Goal: Information Seeking & Learning: Learn about a topic

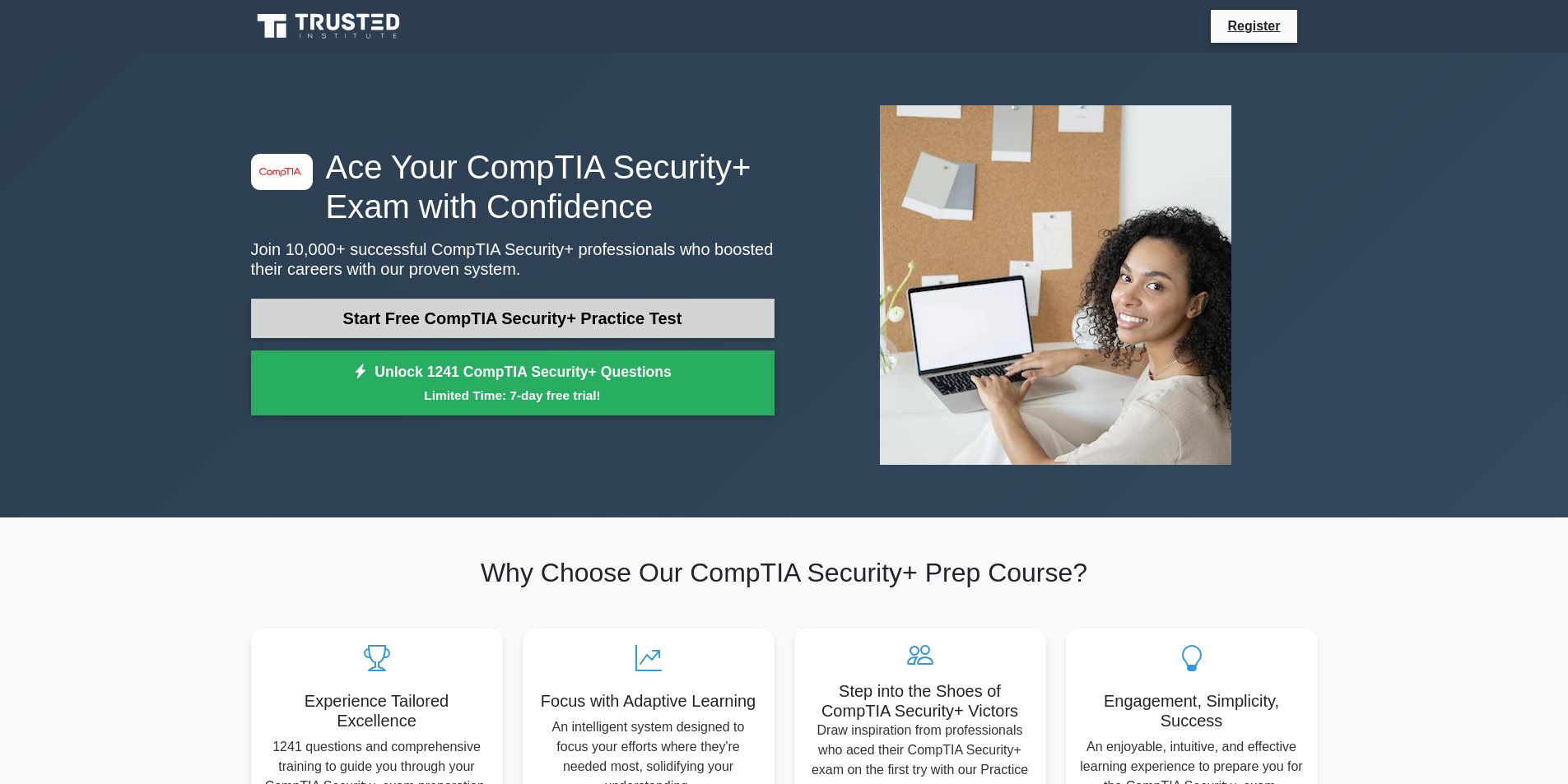
click at [446, 317] on link "Start Free CompTIA Security+ Practice Test" at bounding box center [512, 318] width 523 height 40
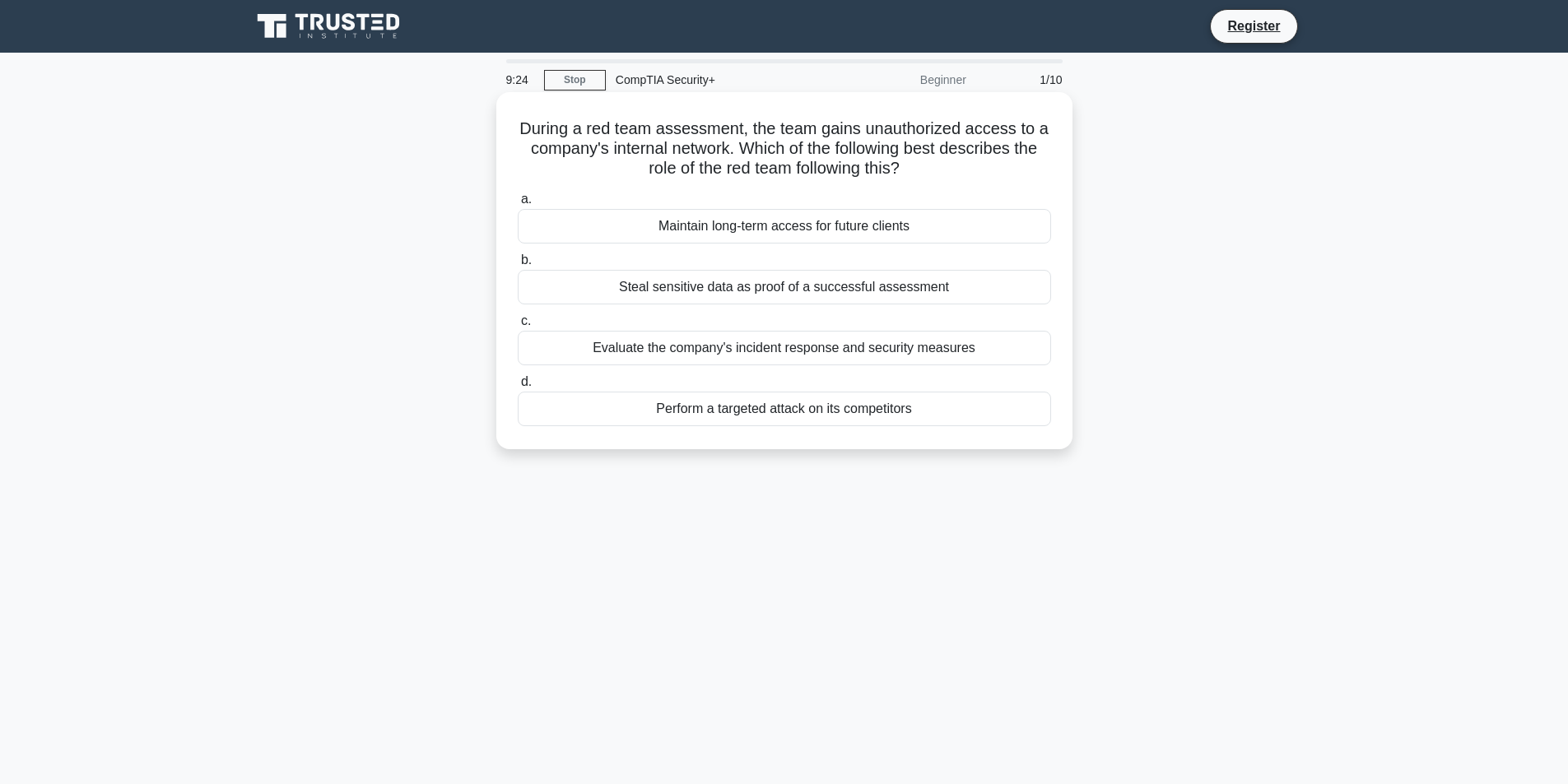
click at [803, 355] on div "Evaluate the company's incident response and security measures" at bounding box center [785, 348] width 534 height 35
click at [518, 327] on input "c. Evaluate the company's incident response and security measures" at bounding box center [518, 321] width 0 height 11
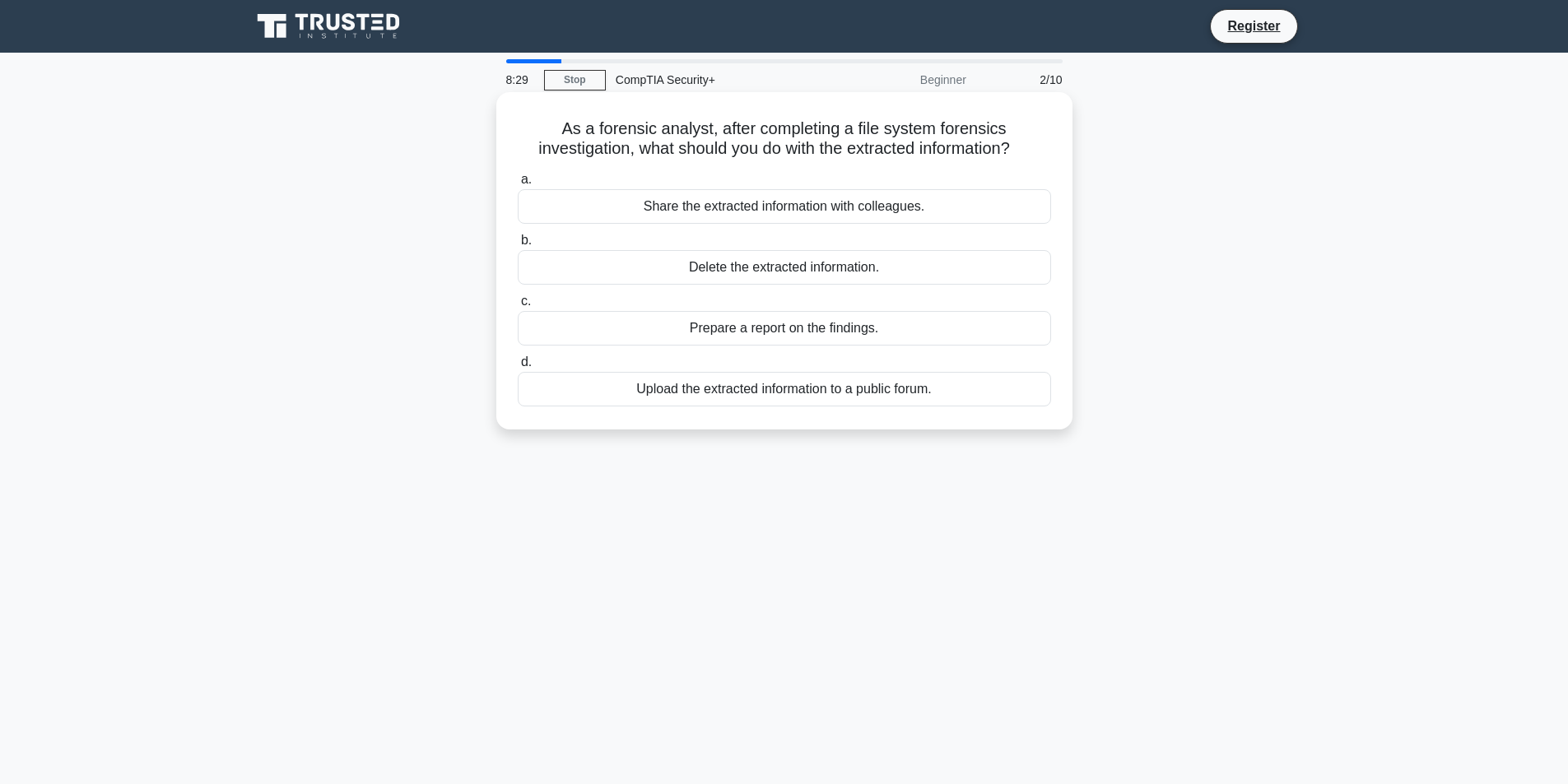
click at [819, 332] on div "Prepare a report on the findings." at bounding box center [785, 329] width 534 height 35
click at [518, 307] on input "c. Prepare a report on the findings." at bounding box center [518, 301] width 0 height 11
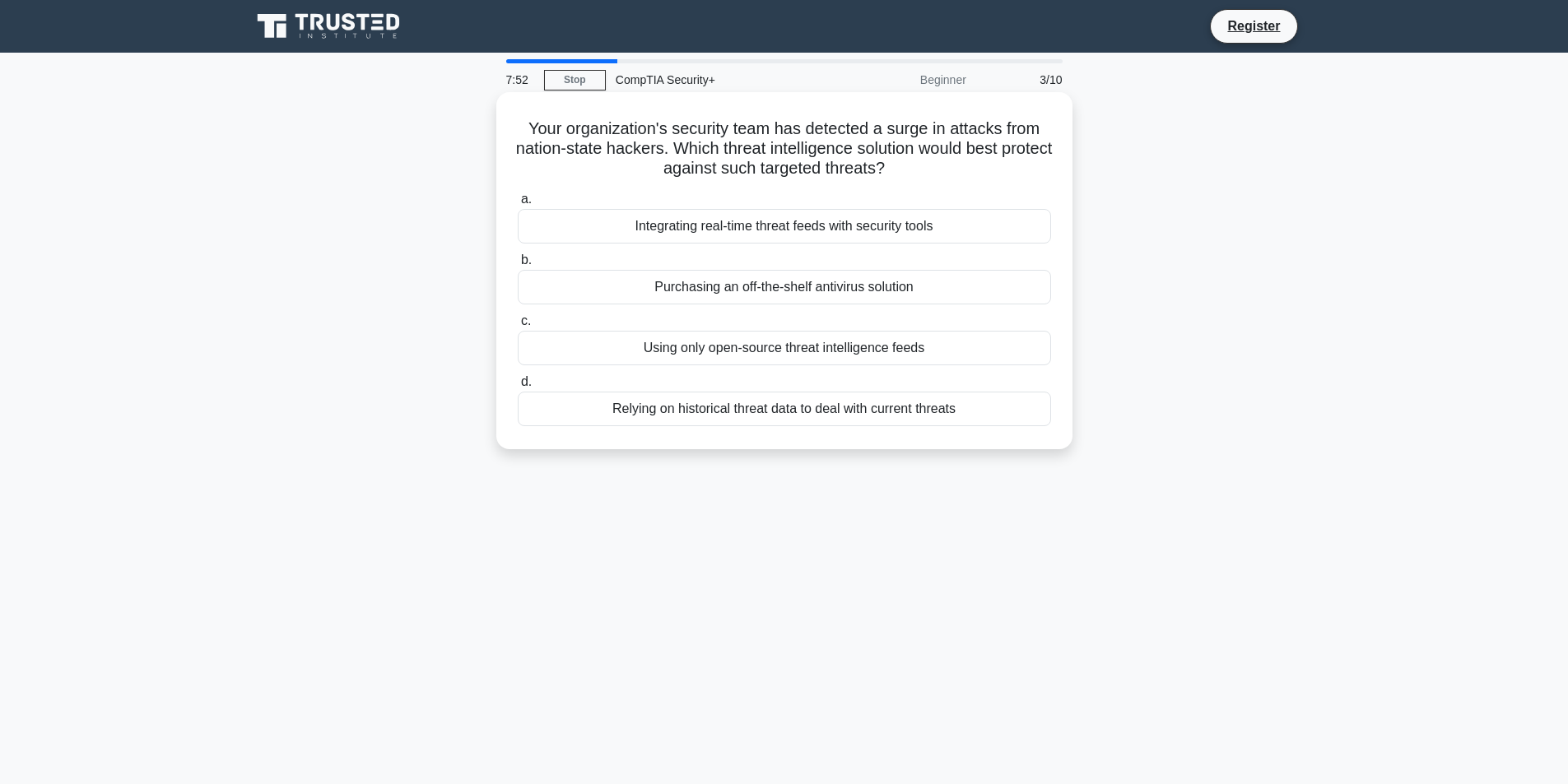
click at [785, 233] on div "Integrating real-time threat feeds with security tools" at bounding box center [785, 226] width 534 height 35
click at [518, 205] on input "a. Integrating real-time threat feeds with security tools" at bounding box center [518, 199] width 0 height 11
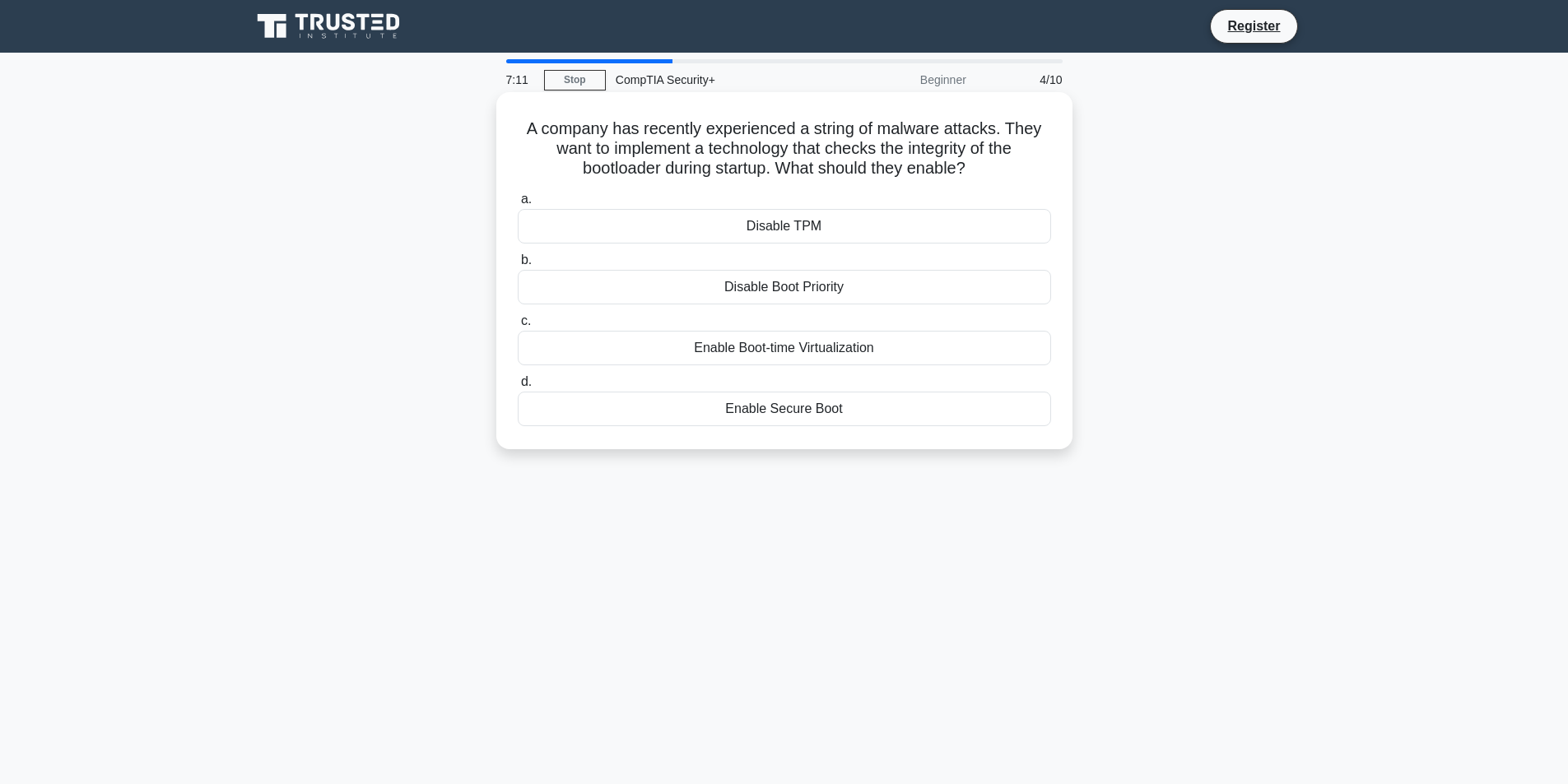
click at [866, 414] on div "Enable Secure Boot" at bounding box center [785, 409] width 534 height 35
click at [518, 387] on input "d. Enable Secure Boot" at bounding box center [518, 381] width 0 height 11
click at [773, 293] on div "Tune NIDS detection rules" at bounding box center [785, 287] width 534 height 35
click at [518, 266] on input "b. Tune NIDS detection rules" at bounding box center [518, 260] width 0 height 11
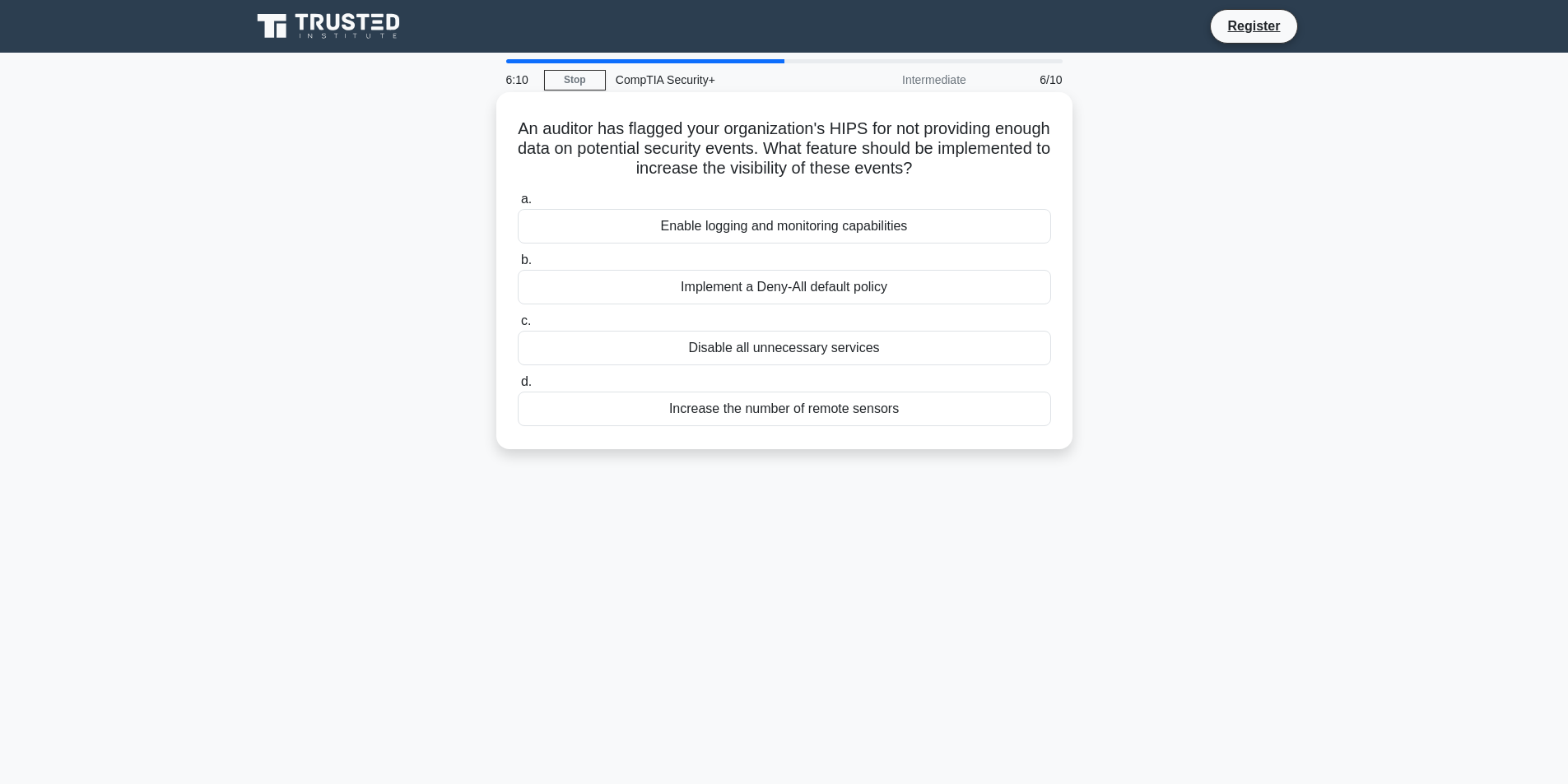
click at [830, 231] on div "Enable logging and monitoring capabilities" at bounding box center [785, 226] width 534 height 35
click at [518, 205] on input "a. Enable logging and monitoring capabilities" at bounding box center [518, 199] width 0 height 11
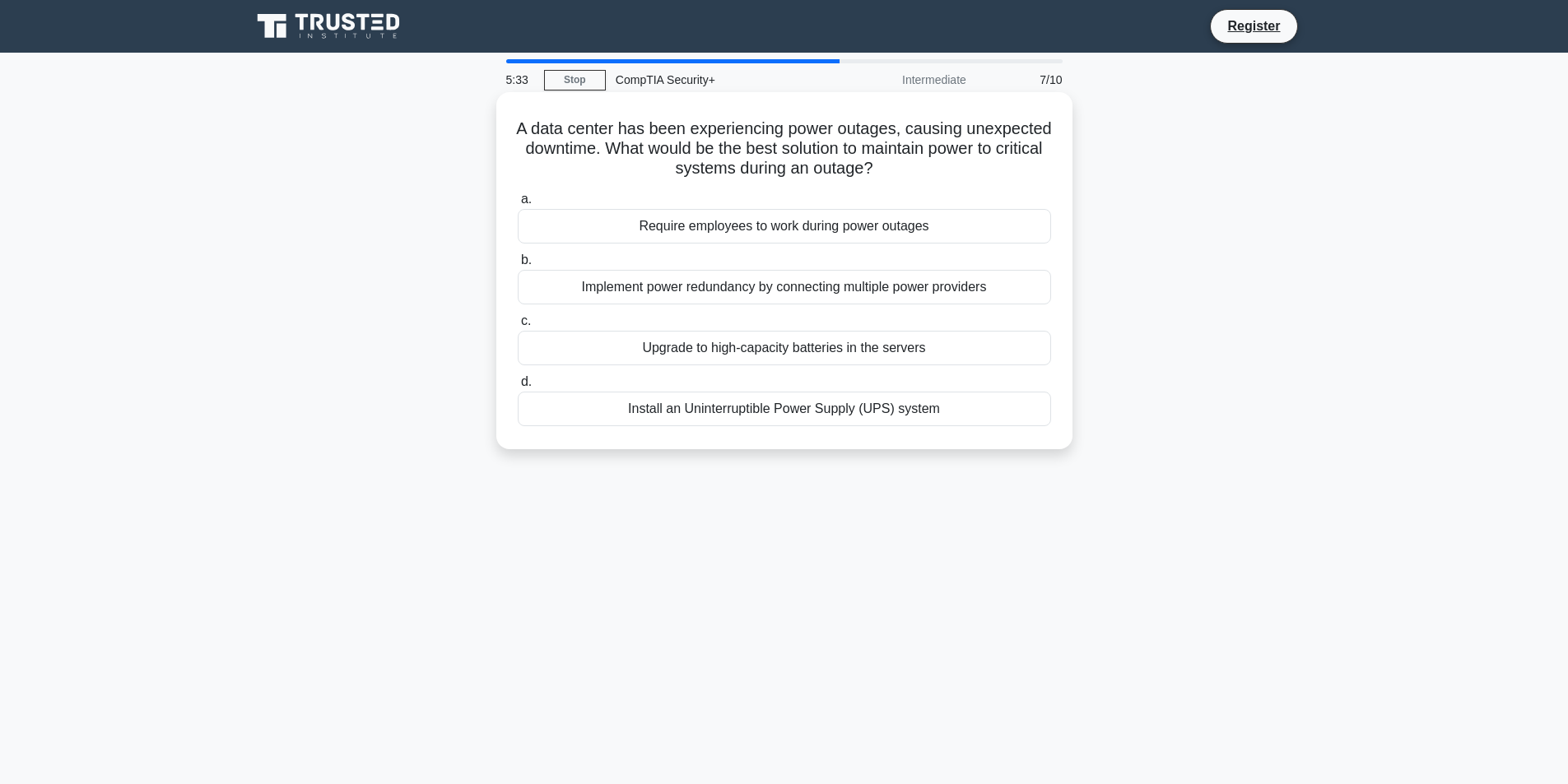
click at [766, 414] on div "Install an Uninterruptible Power Supply (UPS) system" at bounding box center [785, 409] width 534 height 35
click at [518, 387] on input "d. Install an Uninterruptible Power Supply (UPS) system" at bounding box center [518, 381] width 0 height 11
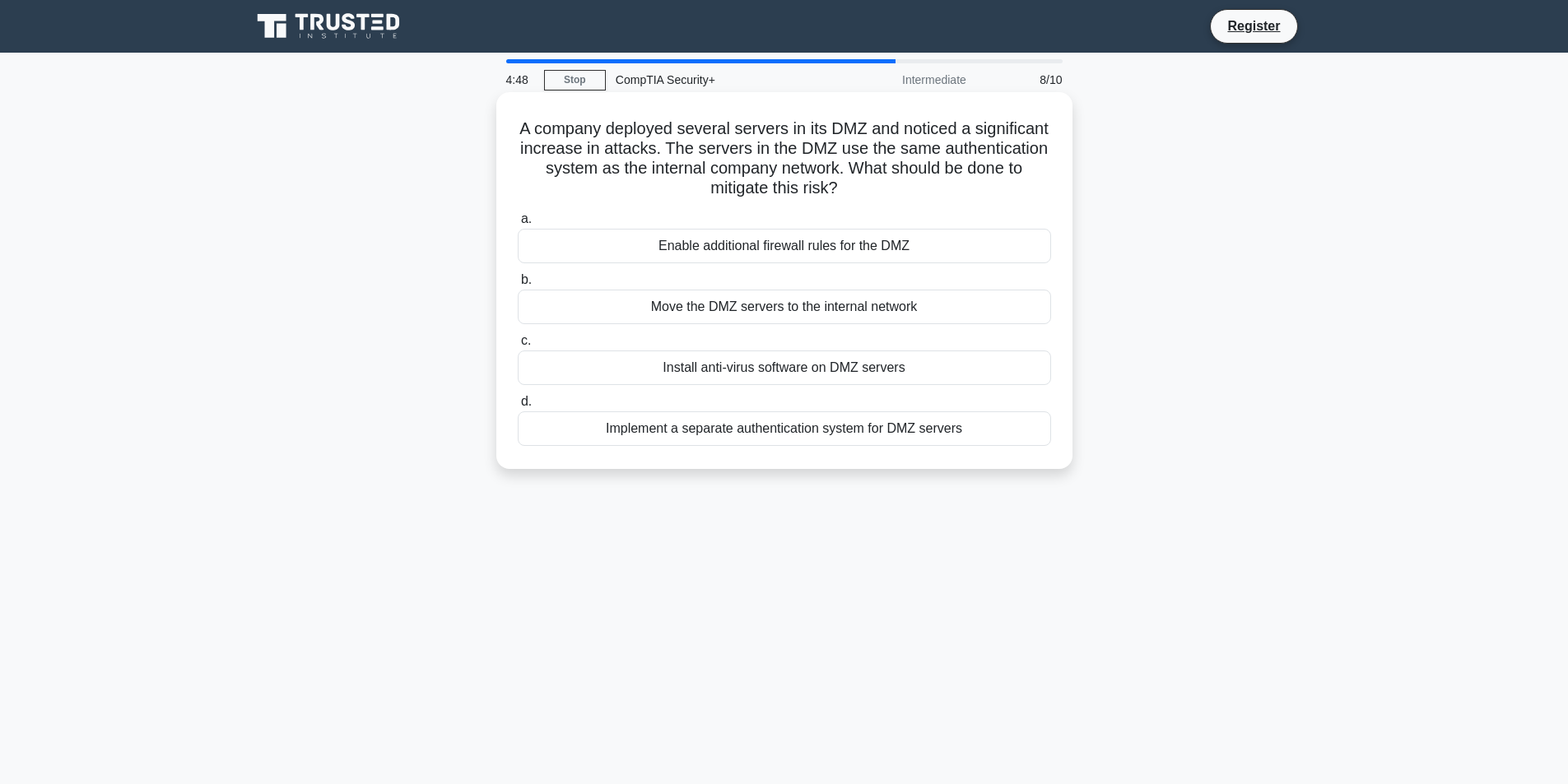
click at [758, 432] on div "Implement a separate authentication system for DMZ servers" at bounding box center [785, 429] width 534 height 35
click at [518, 408] on input "d. Implement a separate authentication system for DMZ servers" at bounding box center [518, 402] width 0 height 11
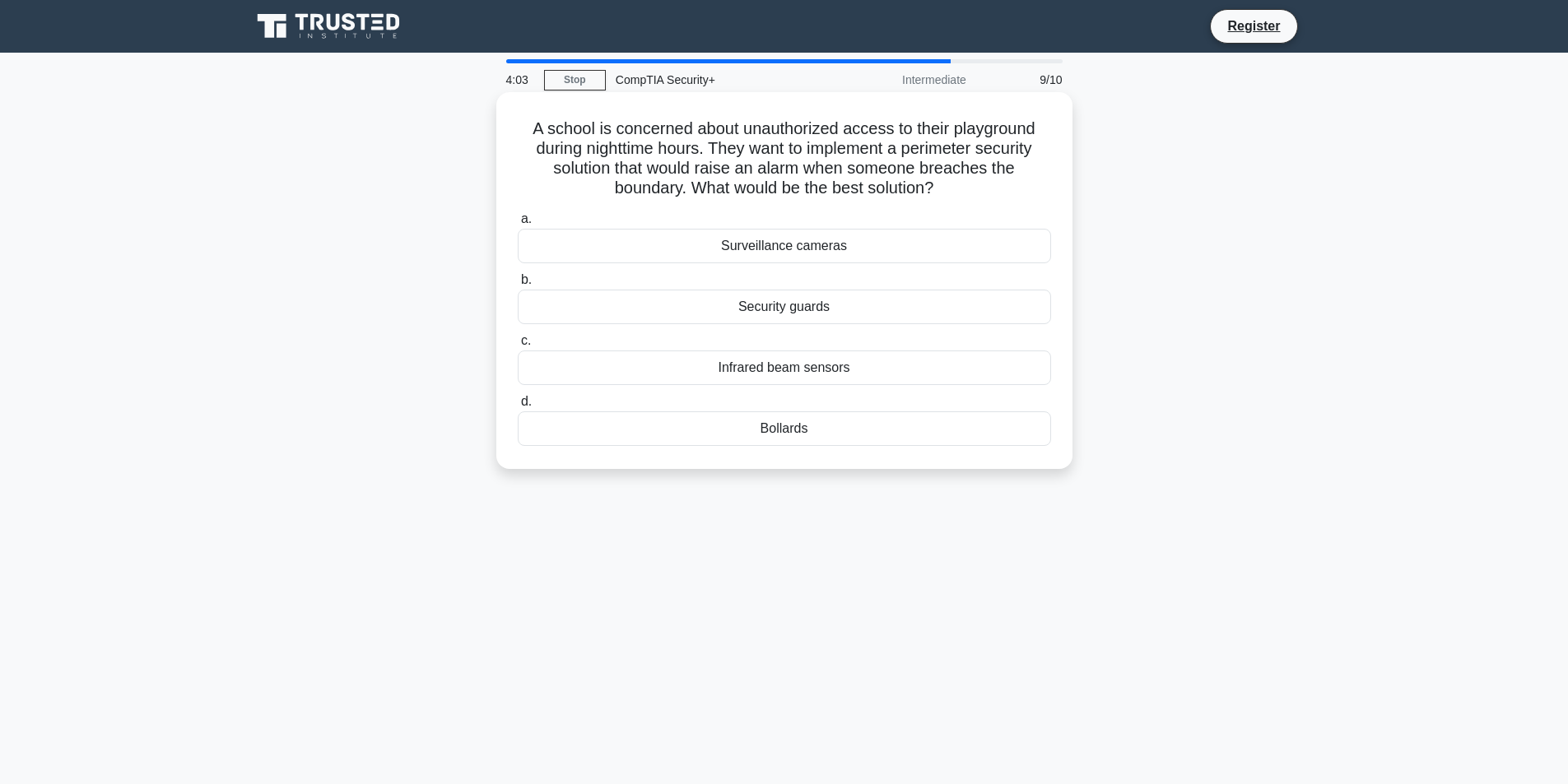
click at [821, 372] on div "Infrared beam sensors" at bounding box center [785, 368] width 534 height 35
click at [518, 346] on input "c. Infrared beam sensors" at bounding box center [518, 341] width 0 height 11
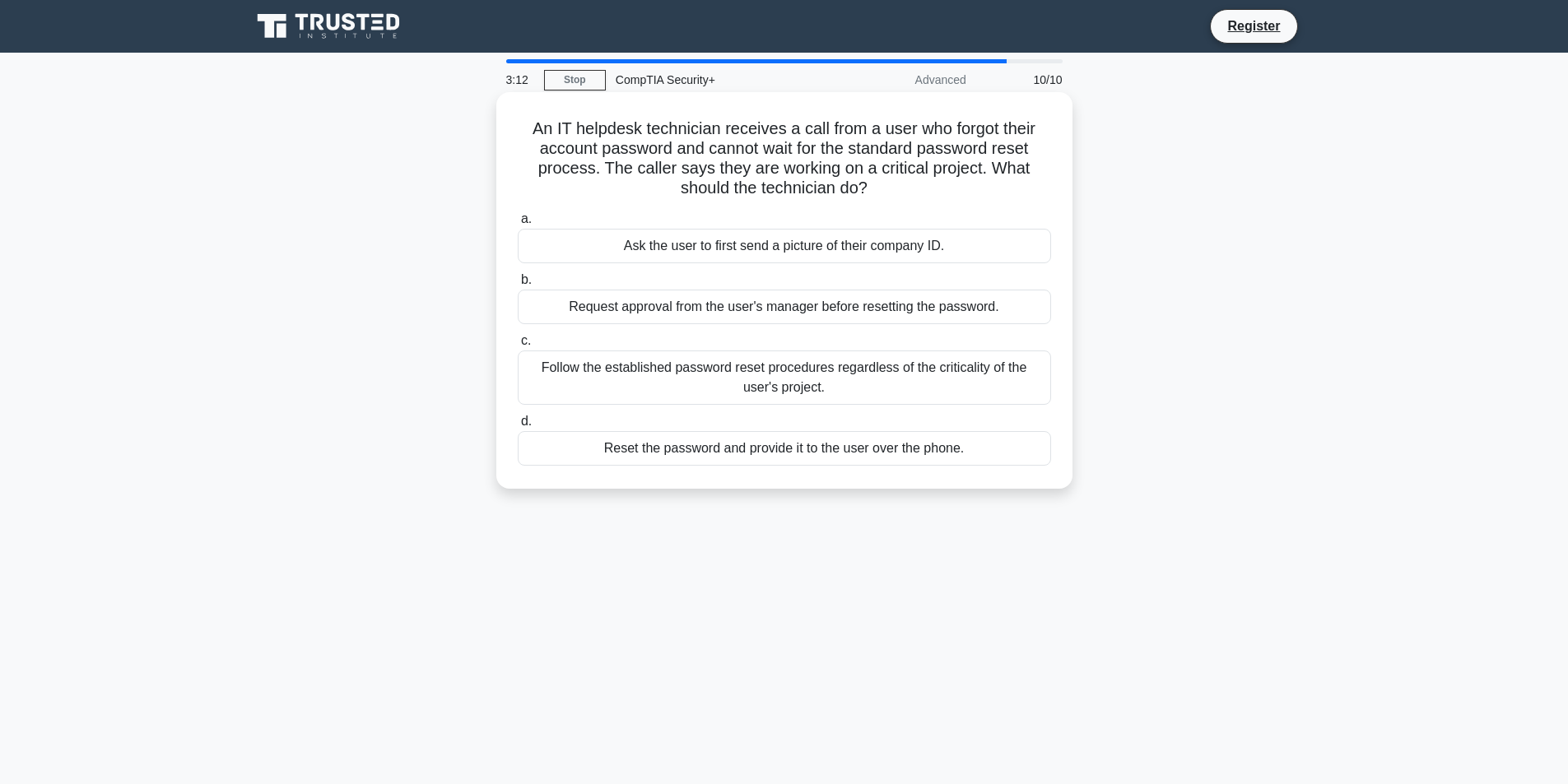
click at [754, 385] on div "Follow the established password reset procedures regardless of the criticality …" at bounding box center [785, 377] width 534 height 54
click at [518, 346] on input "c. Follow the established password reset procedures regardless of the criticali…" at bounding box center [518, 341] width 0 height 11
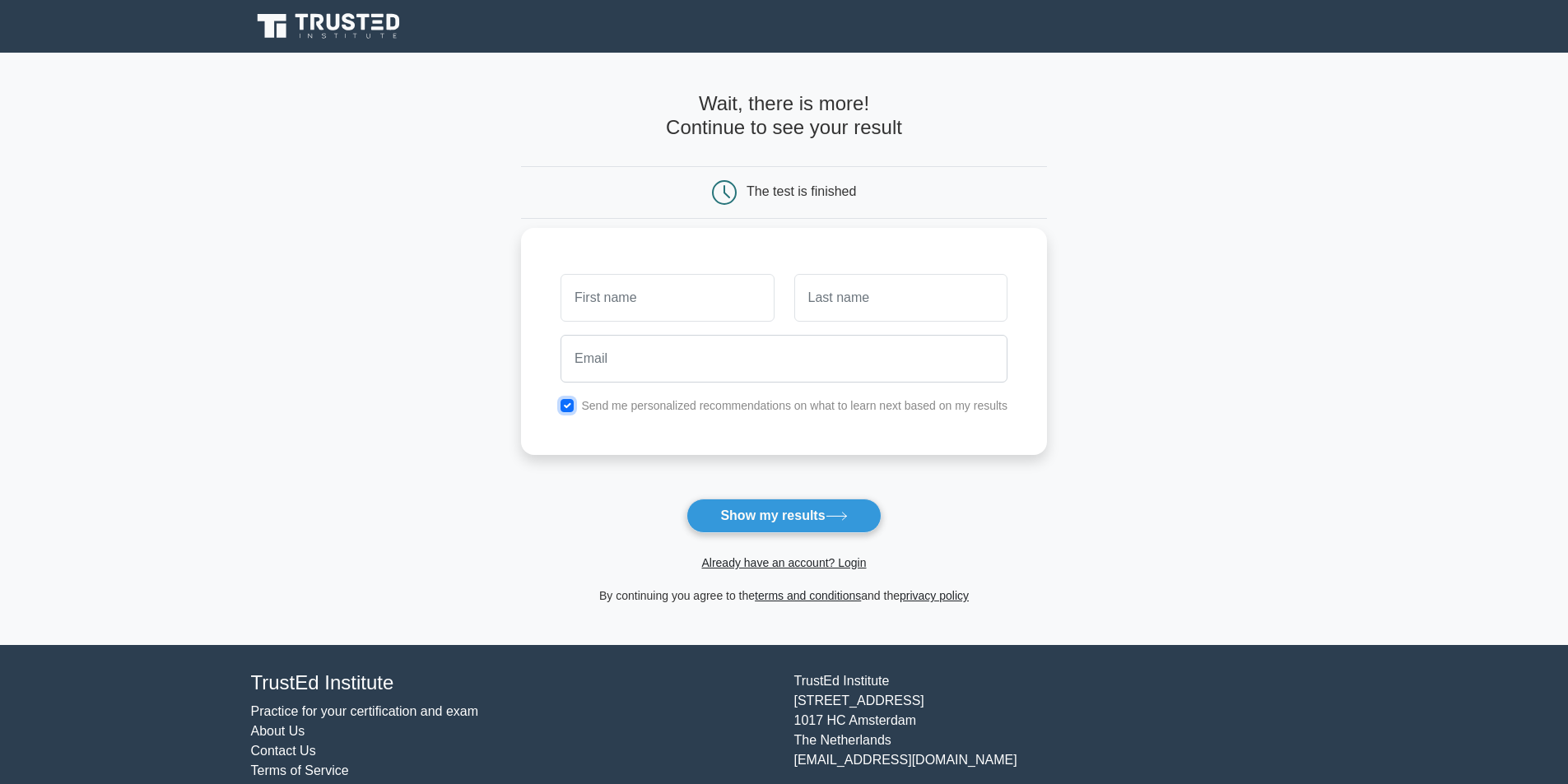
click at [572, 406] on input "checkbox" at bounding box center [568, 406] width 14 height 14
checkbox input "false"
click at [647, 290] on input "text" at bounding box center [668, 297] width 213 height 48
type input "Femi"
click at [839, 512] on icon at bounding box center [836, 516] width 22 height 9
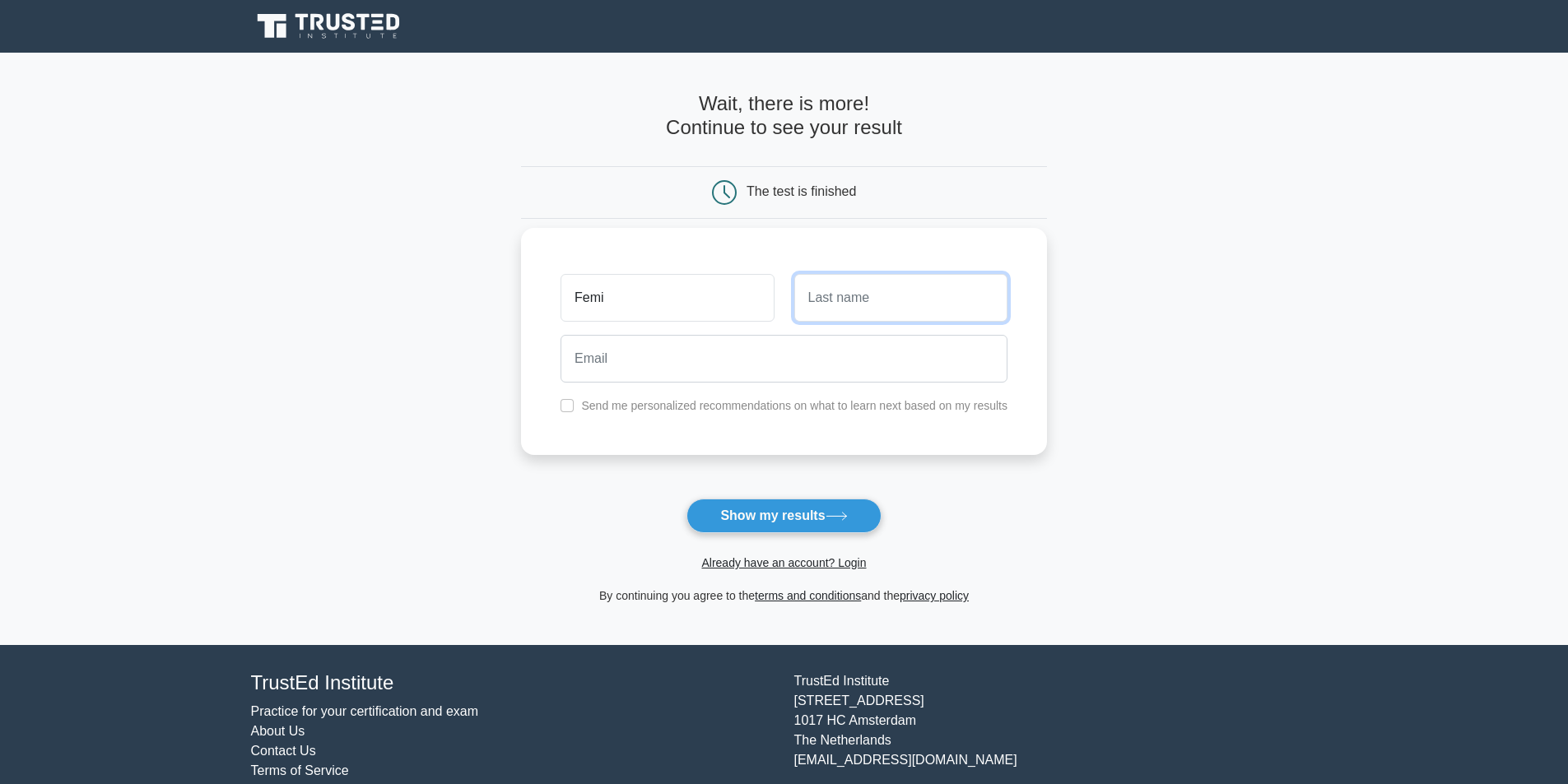
click at [843, 290] on input "text" at bounding box center [901, 297] width 213 height 48
type input "ola"
click at [814, 512] on button "Show my results" at bounding box center [783, 516] width 194 height 35
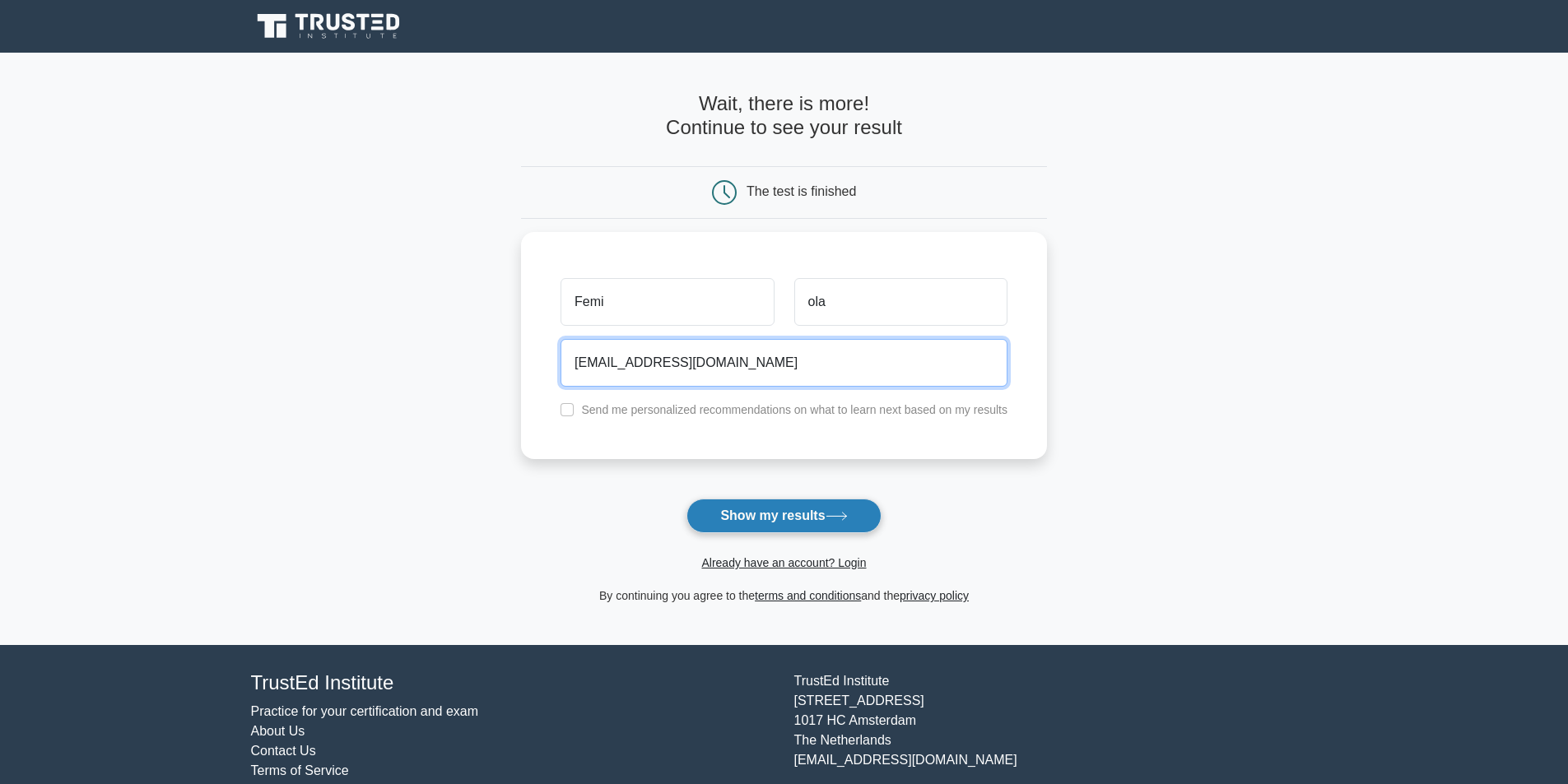
type input "olatejugbolaga@gmail.com"
click at [729, 522] on button "Show my results" at bounding box center [783, 516] width 194 height 35
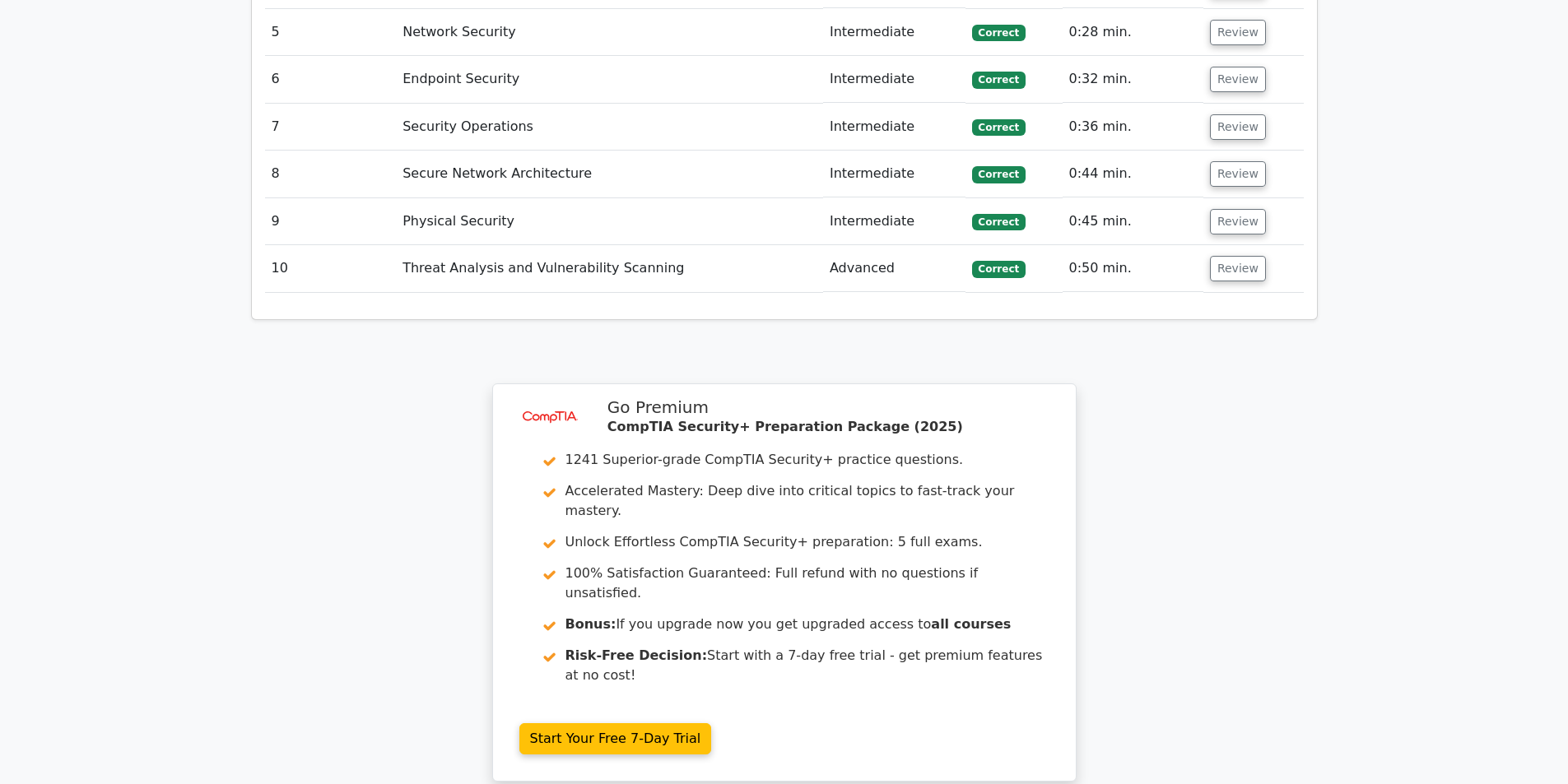
scroll to position [2222, 0]
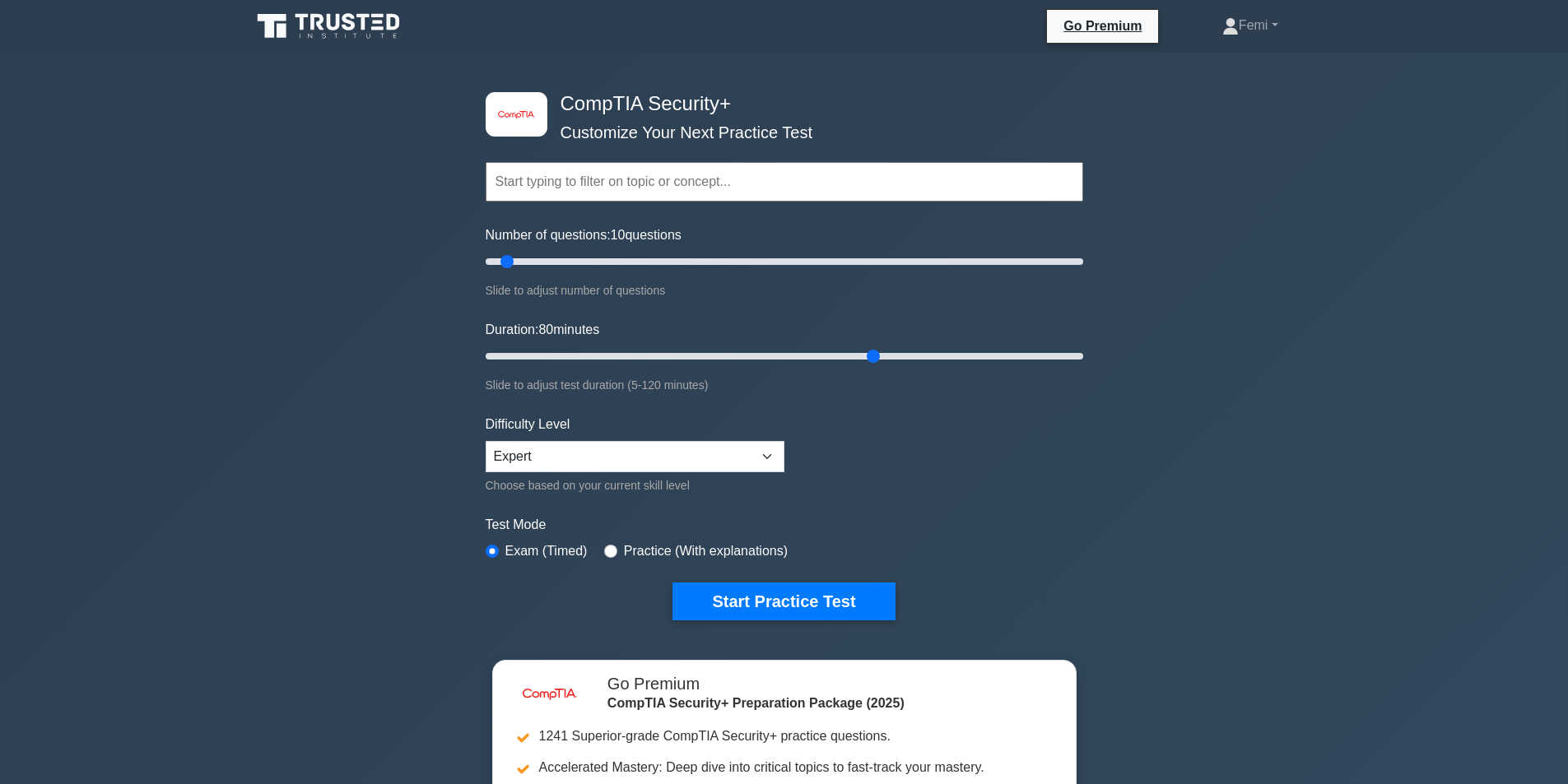
drag, startPoint x: 518, startPoint y: 359, endPoint x: 871, endPoint y: 374, distance: 353.3
click at [871, 366] on input "Duration: 80 minutes" at bounding box center [784, 356] width 598 height 19
drag, startPoint x: 873, startPoint y: 357, endPoint x: 1140, endPoint y: 360, distance: 267.0
type input "120"
click at [1083, 360] on input "Duration: 120 minutes" at bounding box center [784, 356] width 598 height 19
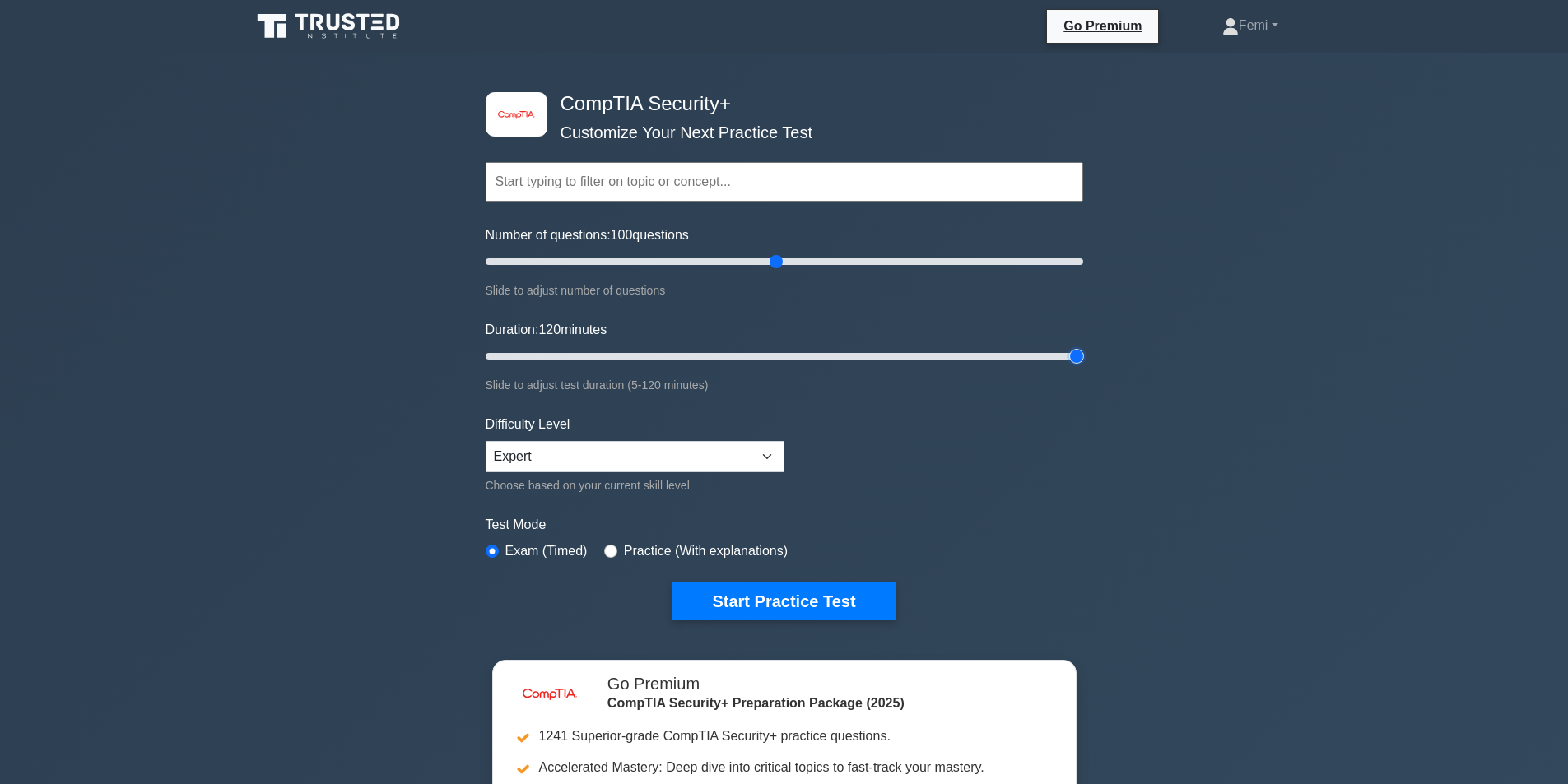
drag, startPoint x: 505, startPoint y: 262, endPoint x: 776, endPoint y: 284, distance: 271.9
type input "100"
click at [776, 272] on input "Number of questions: 100 questions" at bounding box center [784, 262] width 598 height 19
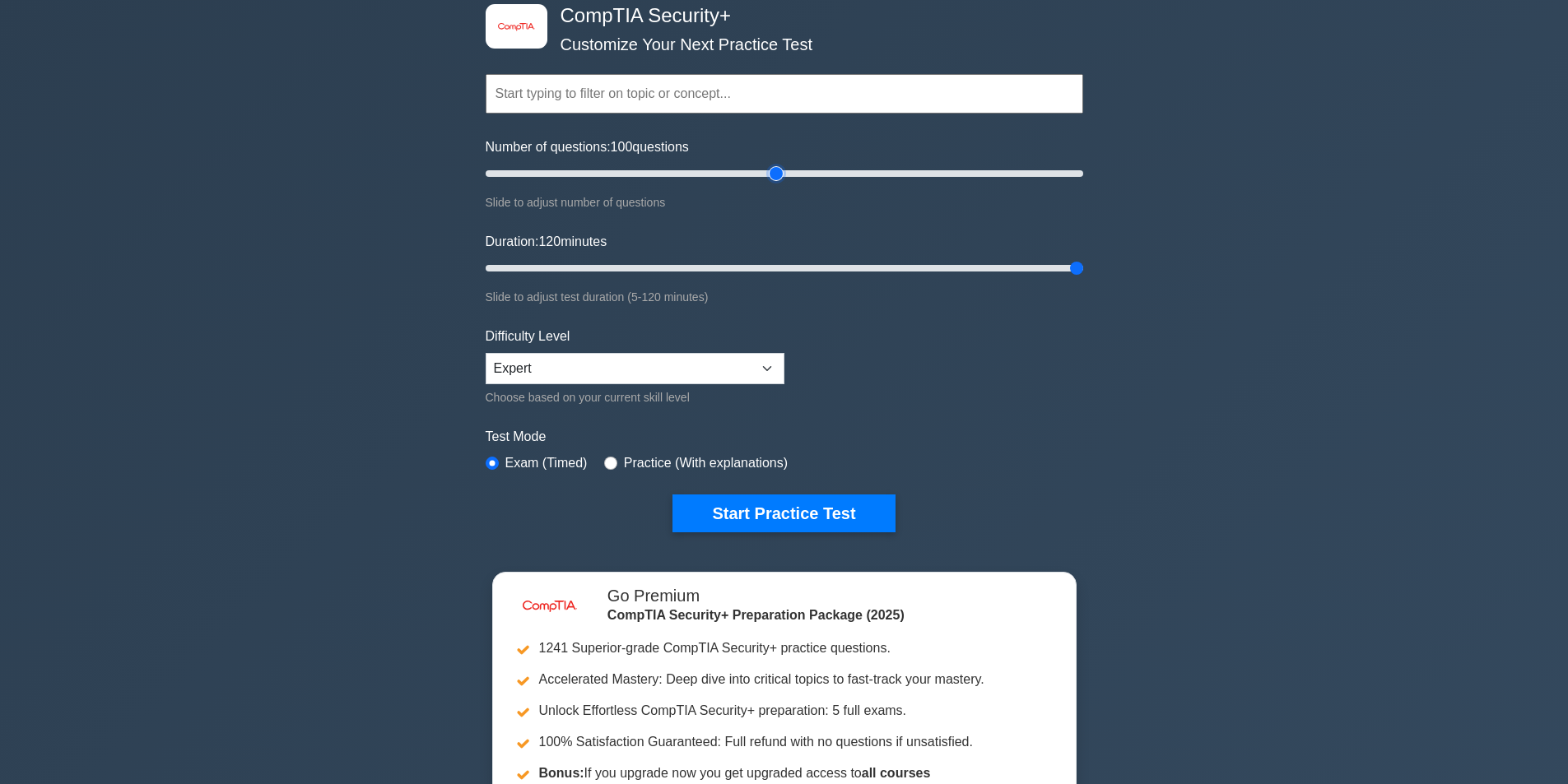
scroll to position [82, 0]
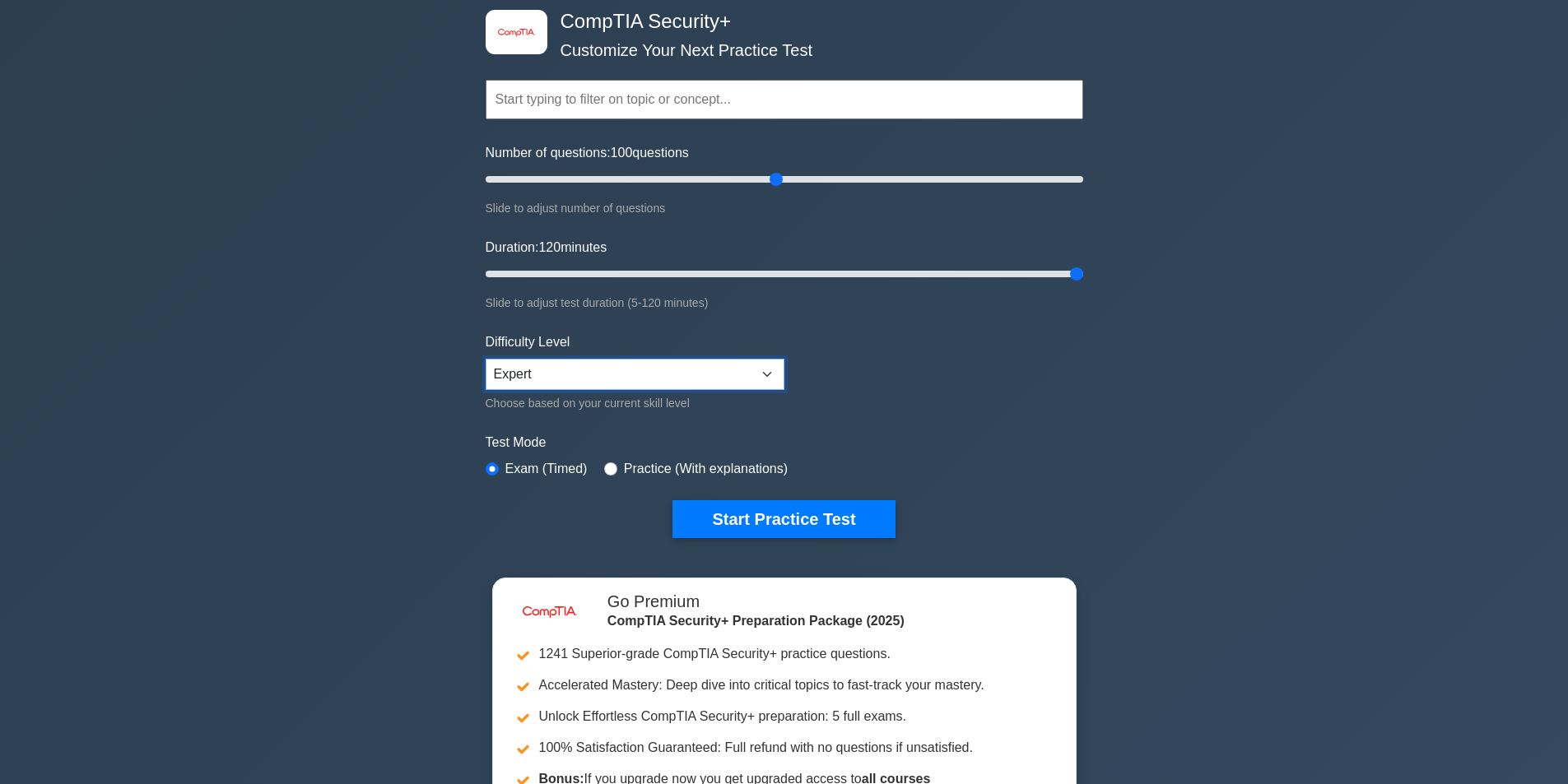
click at [724, 366] on select "Beginner Intermediate Expert" at bounding box center [635, 375] width 299 height 31
click at [1003, 400] on form "Topics Cryptography Identity and Access Management Risk Management Network Secu…" at bounding box center [784, 284] width 598 height 508
